Goal: Information Seeking & Learning: Learn about a topic

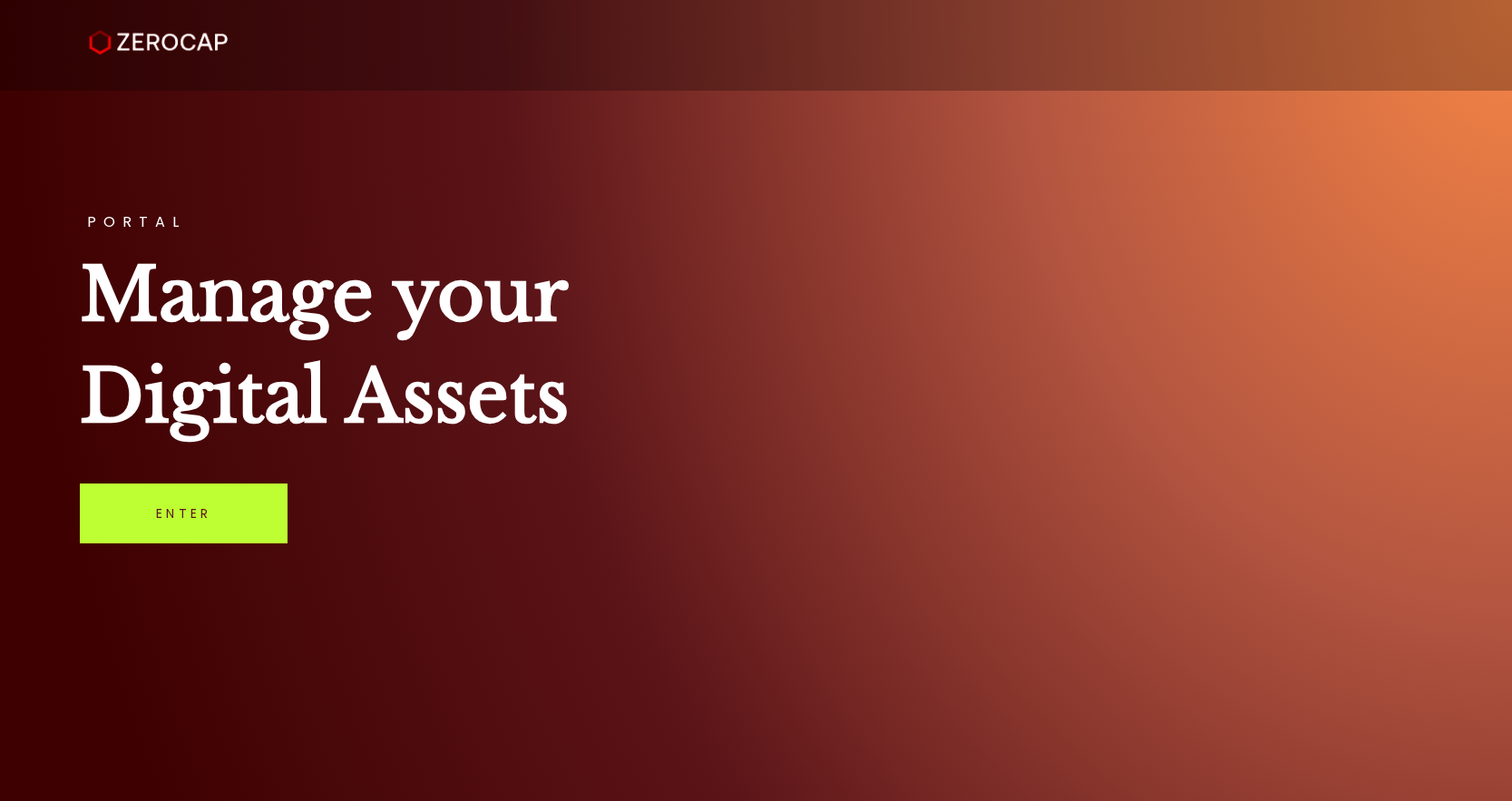
click at [186, 511] on link "Enter" at bounding box center [183, 513] width 207 height 60
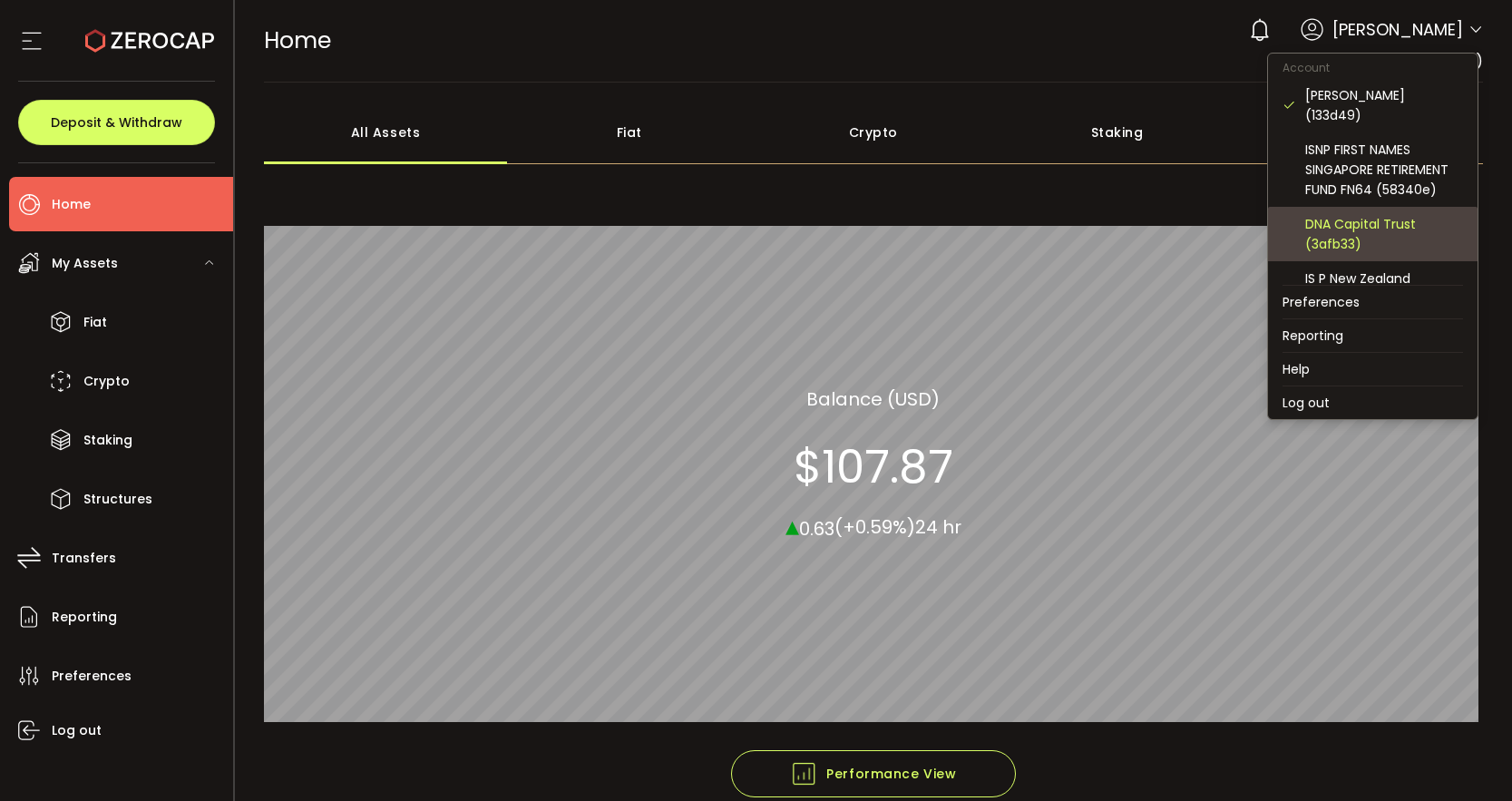
click at [1385, 214] on div "DNA Capital Trust (3afb33)" at bounding box center [1384, 234] width 158 height 40
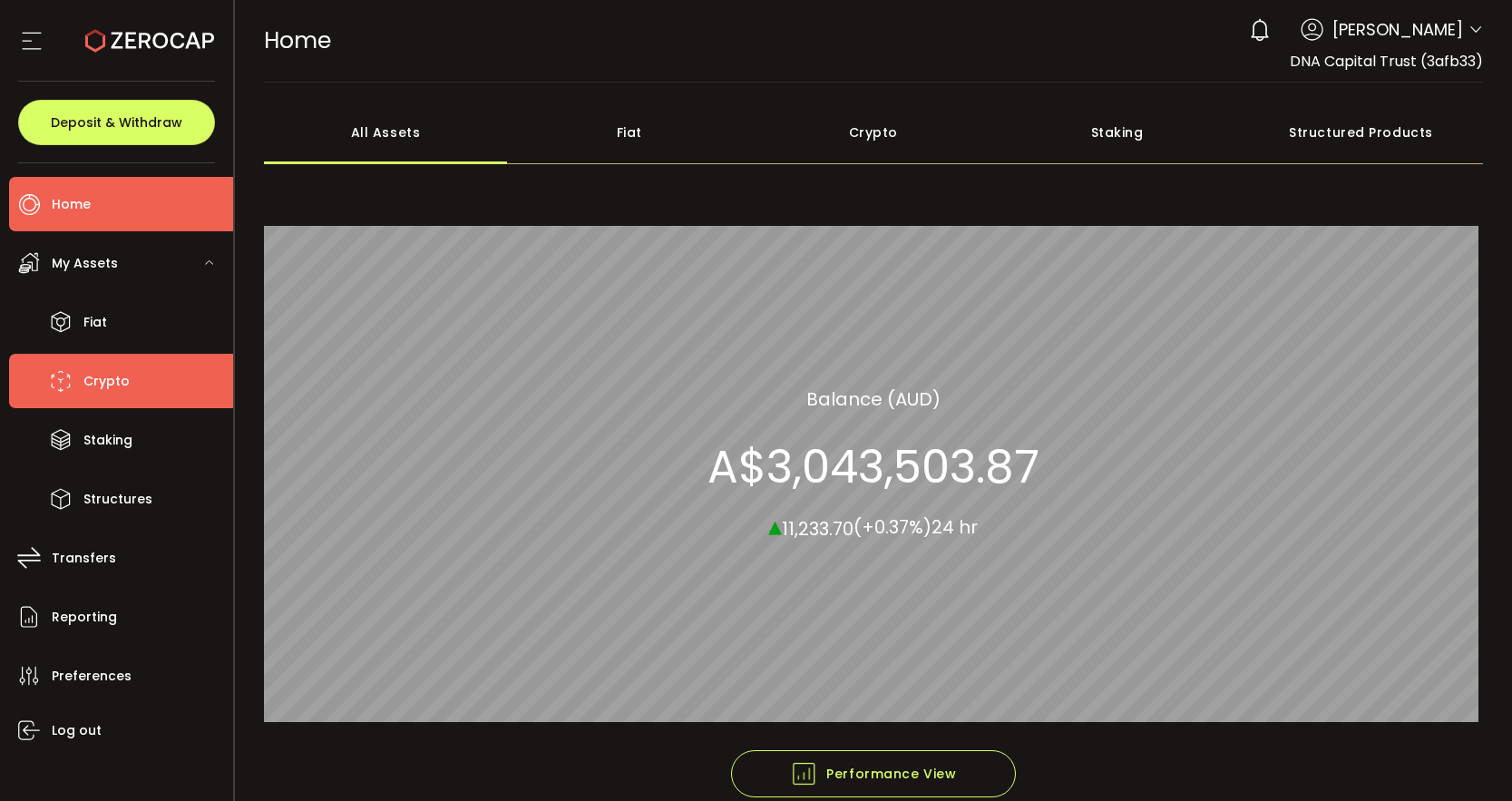
click at [122, 379] on span "Crypto" at bounding box center [106, 381] width 47 height 27
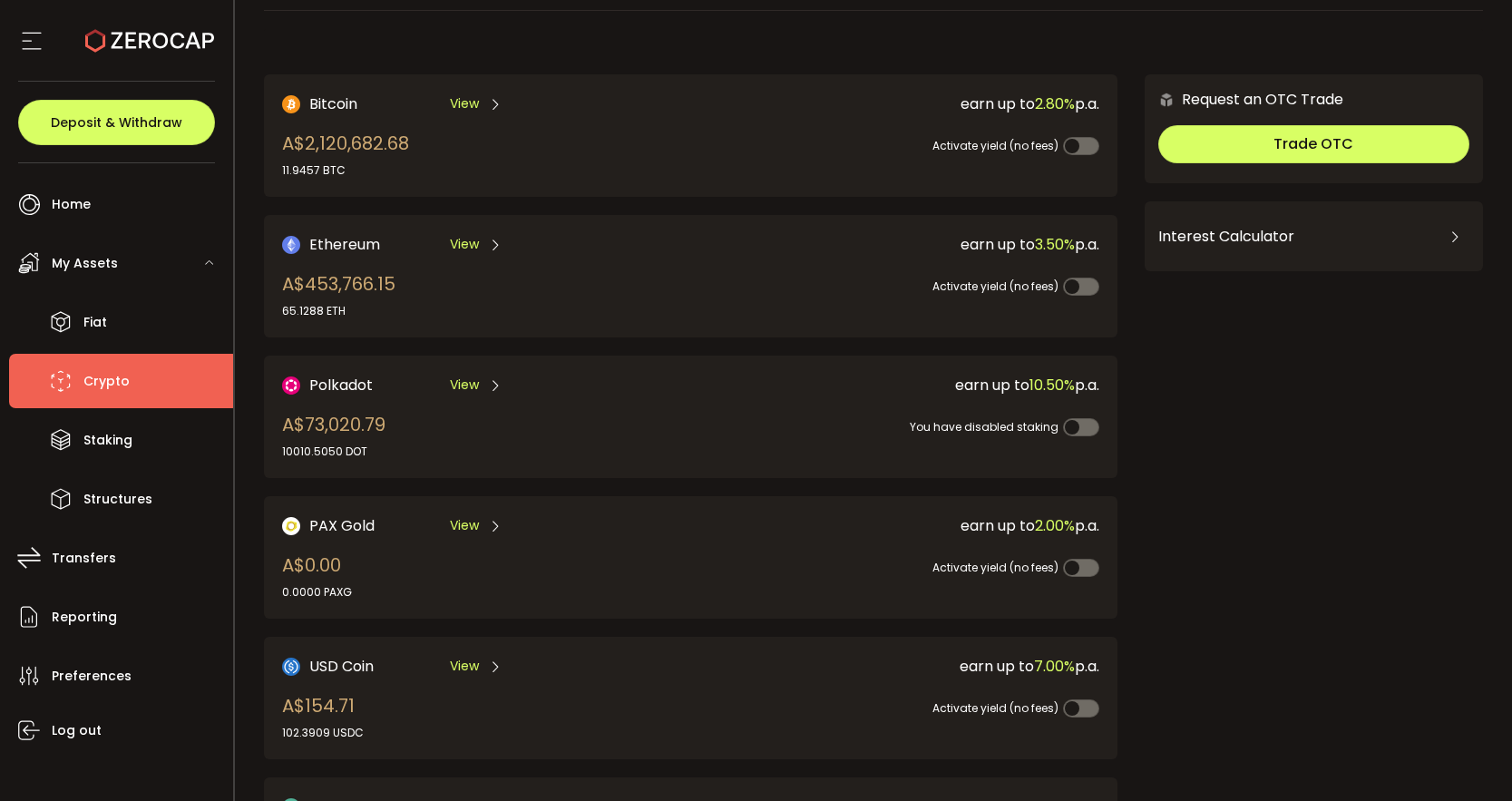
scroll to position [70, 0]
click at [469, 238] on span "View" at bounding box center [464, 245] width 29 height 19
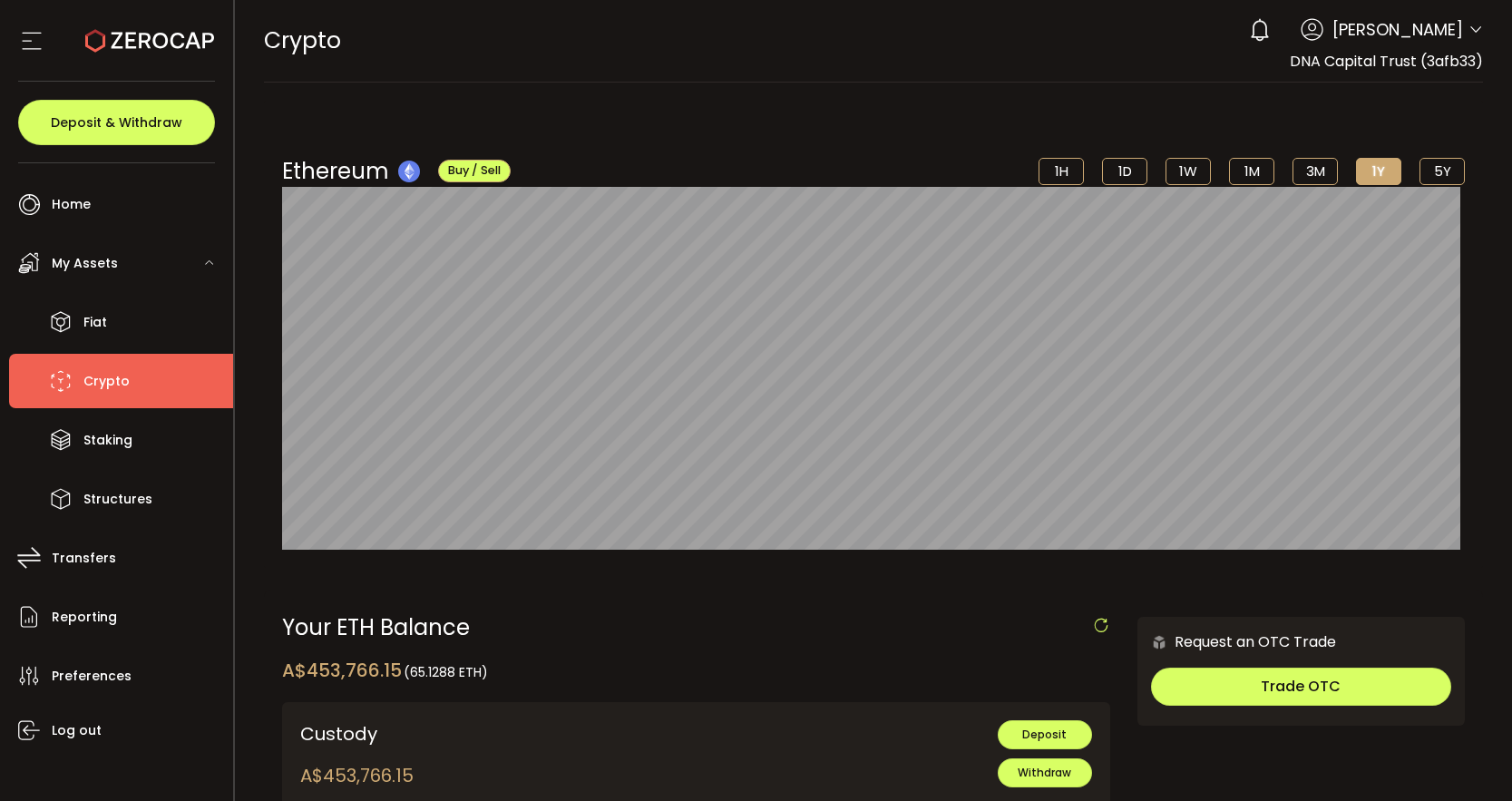
drag, startPoint x: 1287, startPoint y: 63, endPoint x: 1456, endPoint y: 76, distance: 169.5
click at [1456, 76] on div "CRYPTO Buy Power A$0.00 AUD Crypto Crypto Your verification is pending 0 [PERSO…" at bounding box center [874, 41] width 1220 height 81
copy span "DNA Capital Trust (3afb33)"
click at [108, 376] on span "Crypto" at bounding box center [106, 381] width 47 height 27
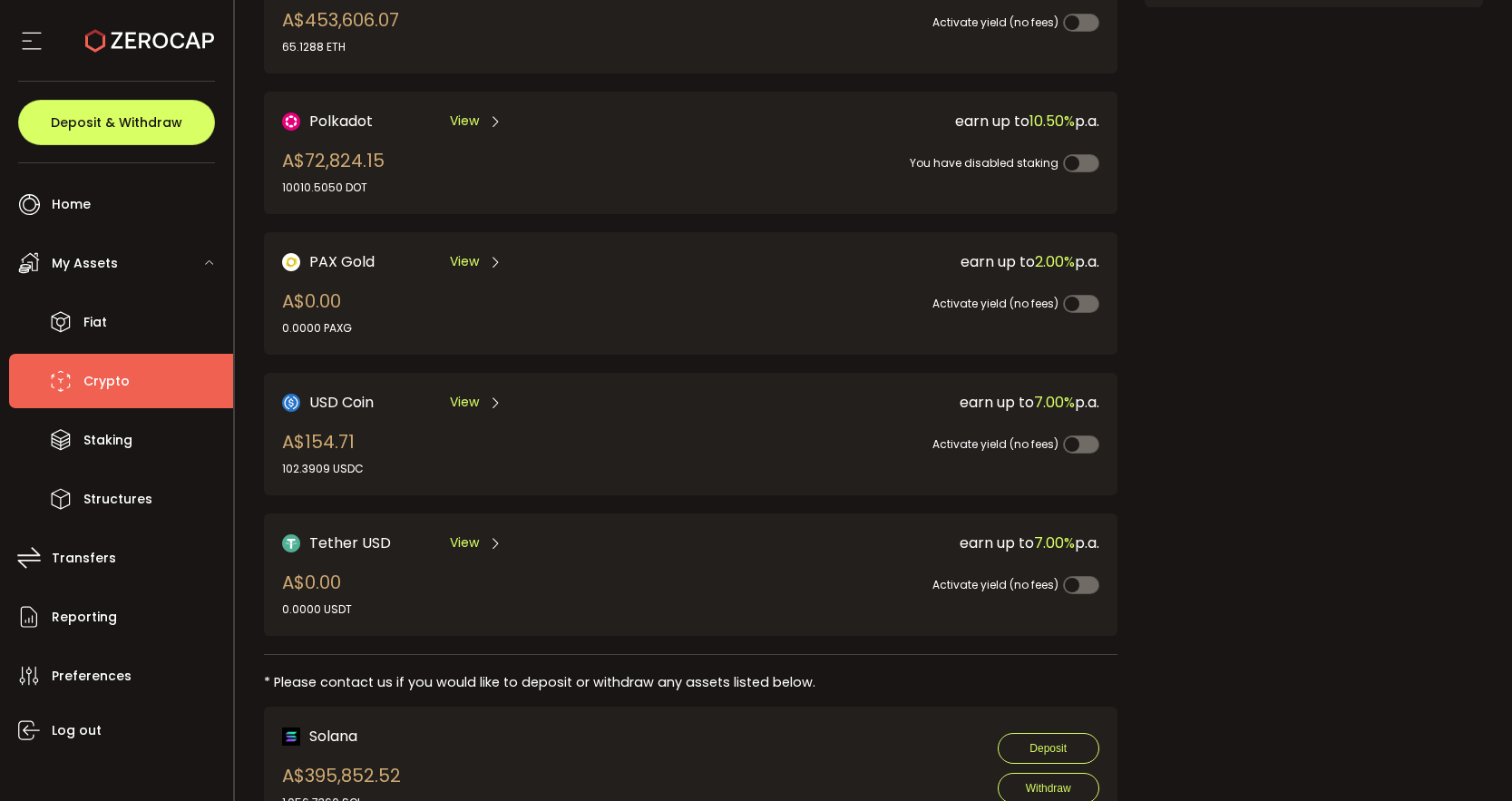
scroll to position [430, 0]
